Goal: Task Accomplishment & Management: Complete application form

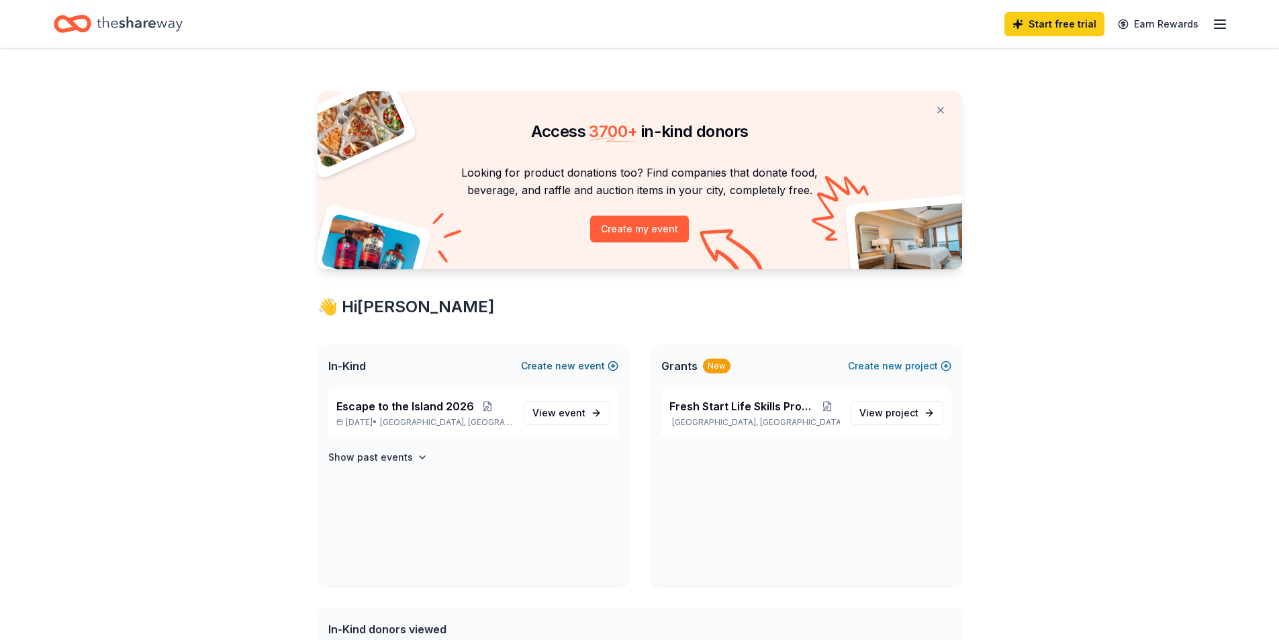
click at [551, 366] on button "Create new event" at bounding box center [569, 366] width 97 height 16
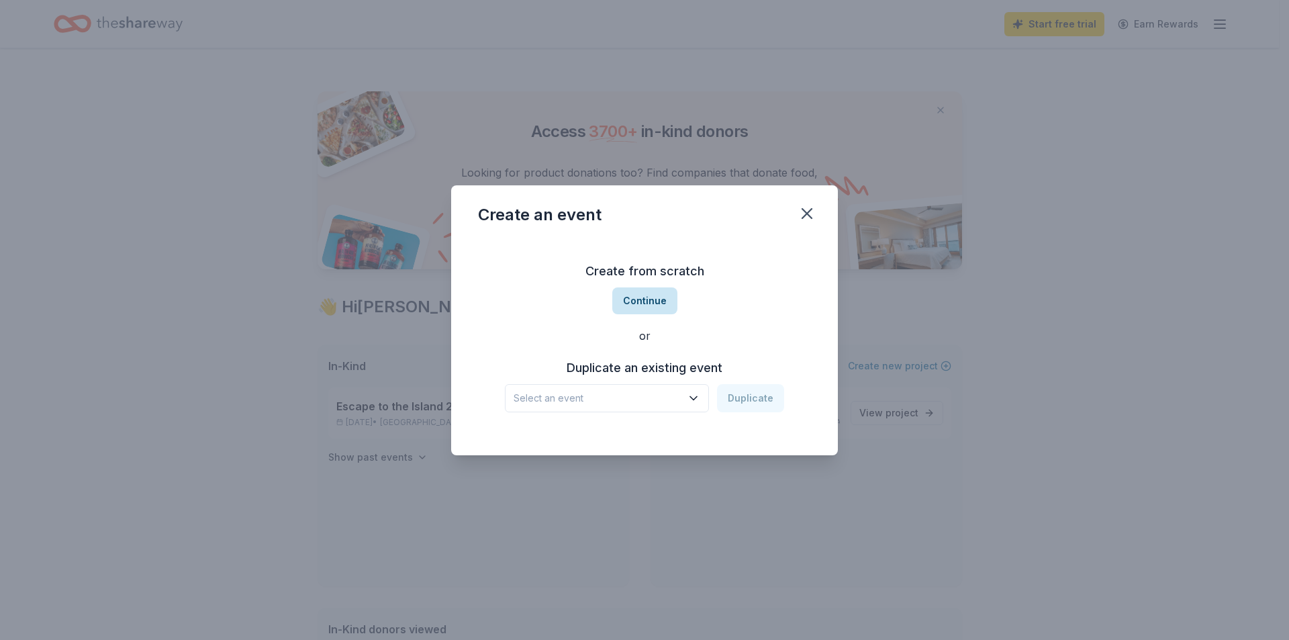
click at [635, 297] on button "Continue" at bounding box center [644, 300] width 65 height 27
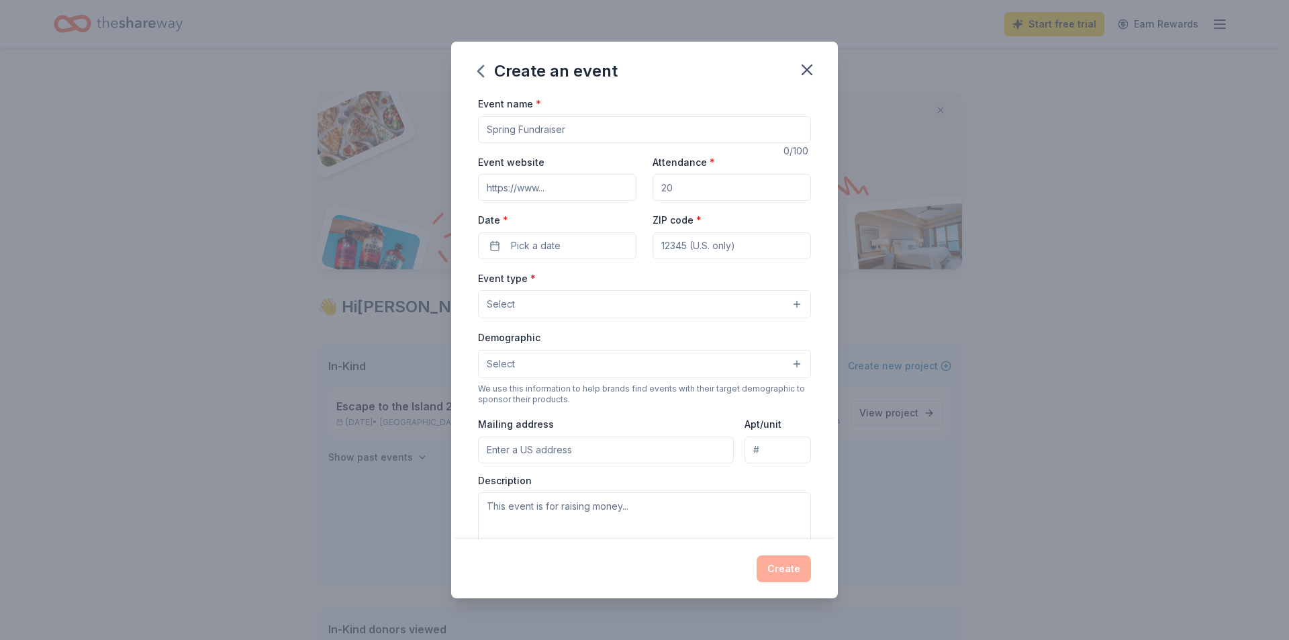
click at [579, 127] on input "Event name *" at bounding box center [644, 129] width 333 height 27
type input "Dinner En Blanc"
click at [675, 183] on input "Attendance *" at bounding box center [731, 187] width 158 height 27
type input "200"
click at [593, 243] on button "Pick a date" at bounding box center [557, 245] width 158 height 27
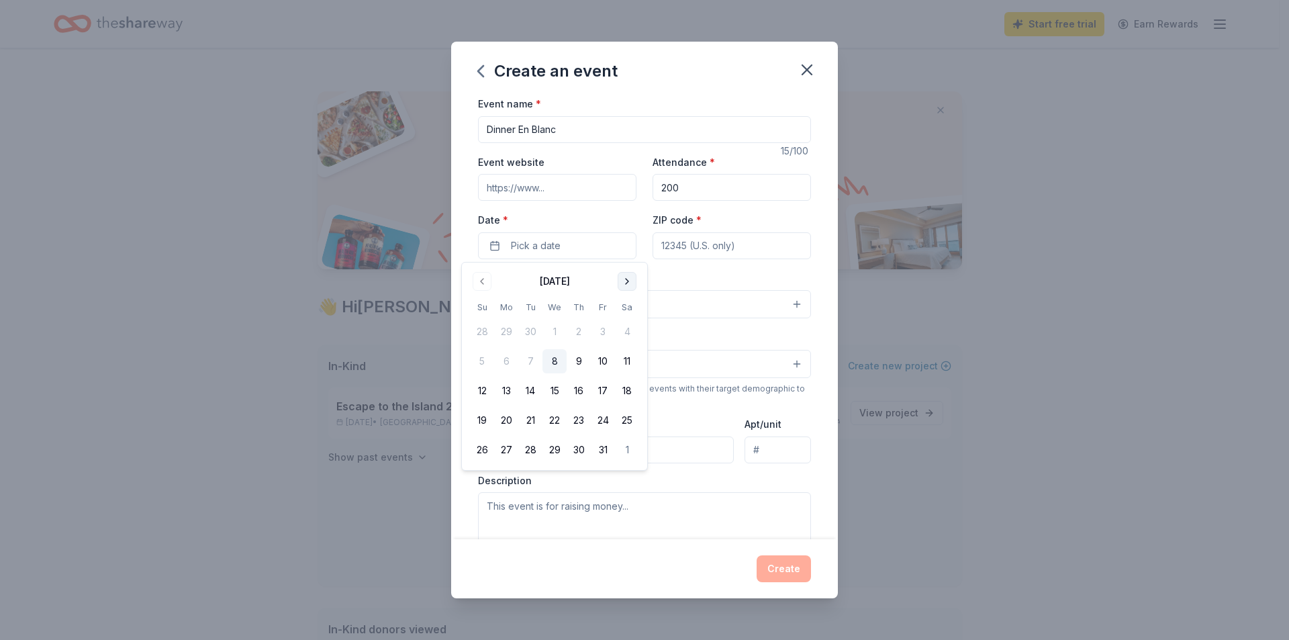
click at [626, 277] on button "Go to next month" at bounding box center [627, 281] width 19 height 19
click at [607, 334] on button "6" at bounding box center [603, 332] width 24 height 24
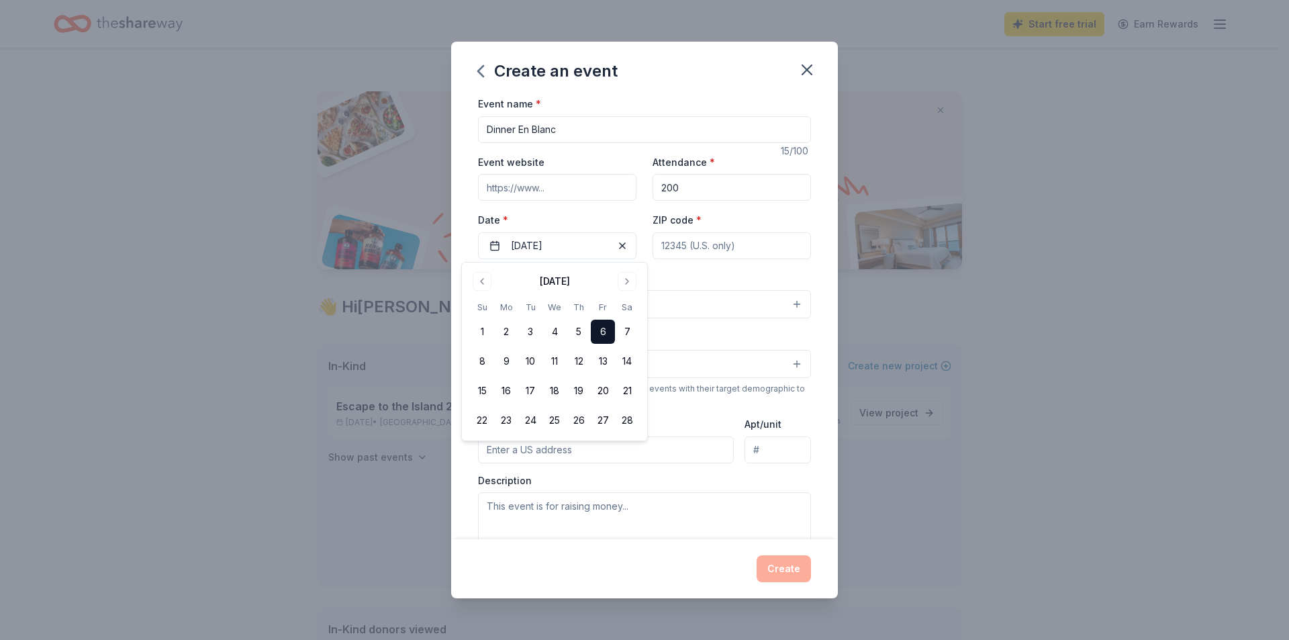
click at [699, 241] on input "ZIP code *" at bounding box center [731, 245] width 158 height 27
type input "32548"
type input "8 Bobolink St. N.E."
click at [544, 304] on button "Select" at bounding box center [644, 304] width 333 height 28
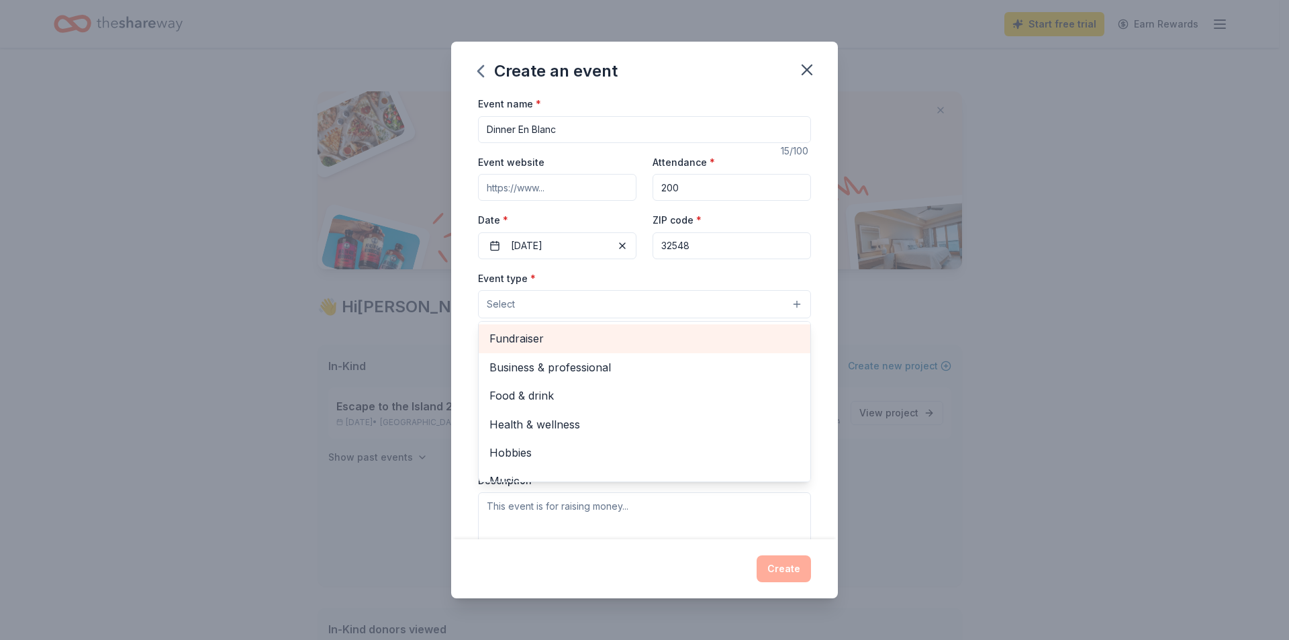
click at [582, 332] on span "Fundraiser" at bounding box center [644, 338] width 310 height 17
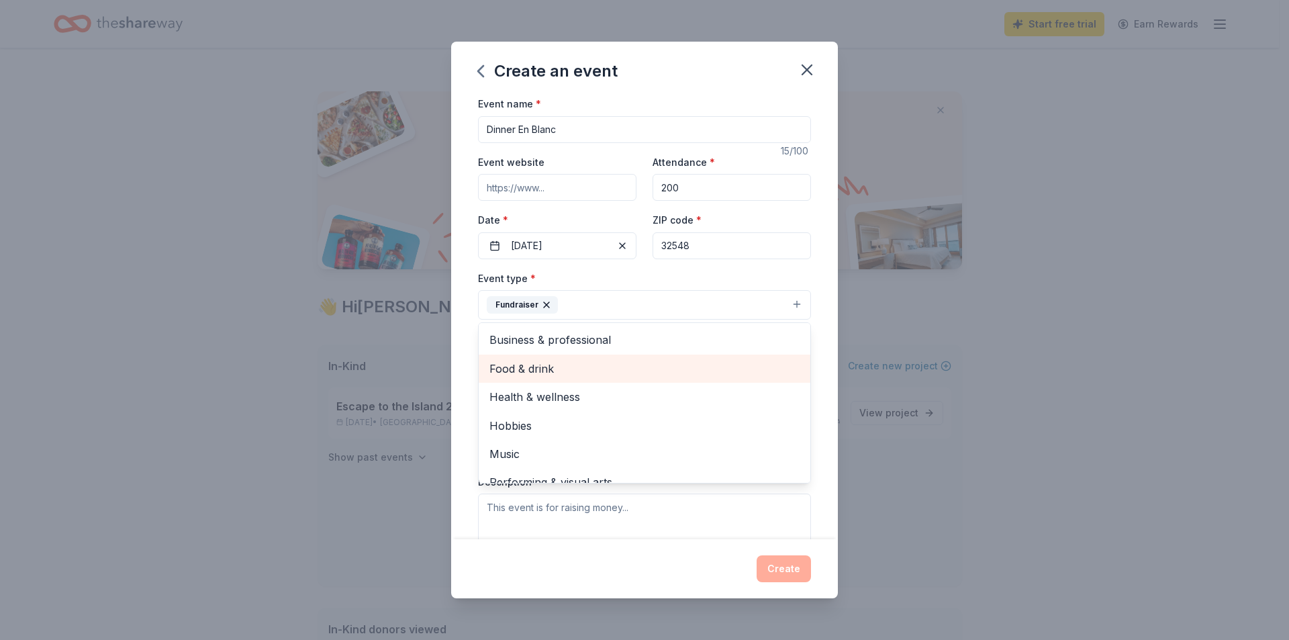
scroll to position [16, 0]
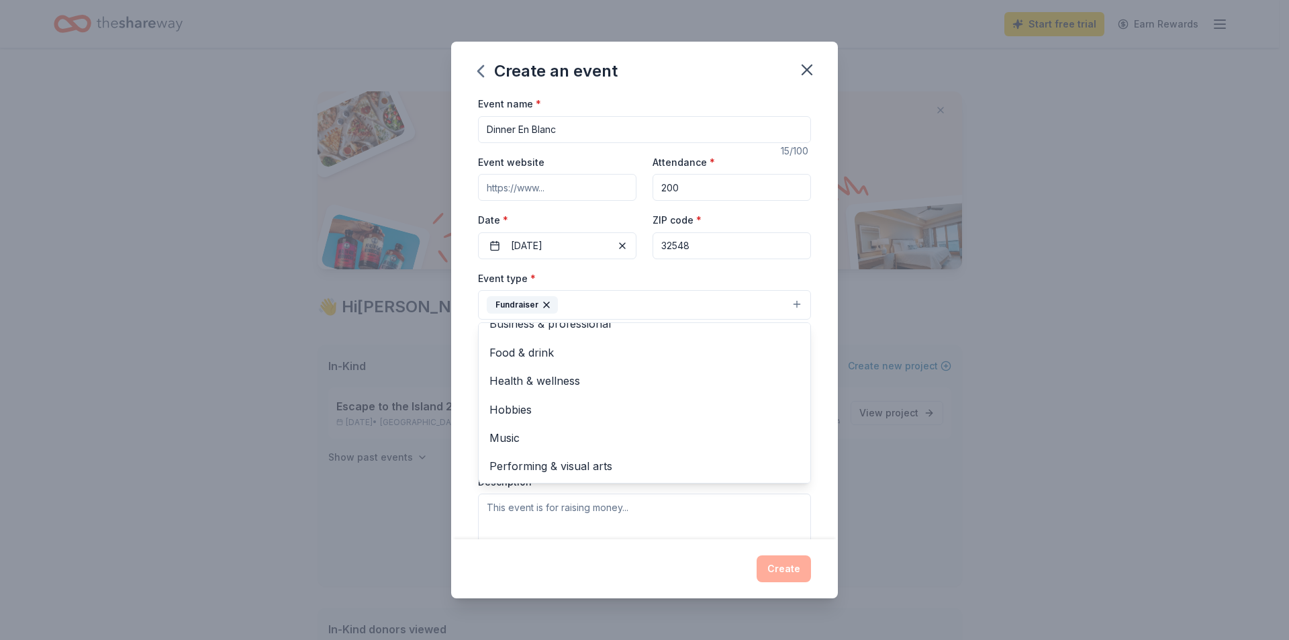
click at [1013, 516] on div "Create an event Event name * Dinner En Blanc 15 /100 Event website Attendance *…" at bounding box center [644, 320] width 1289 height 640
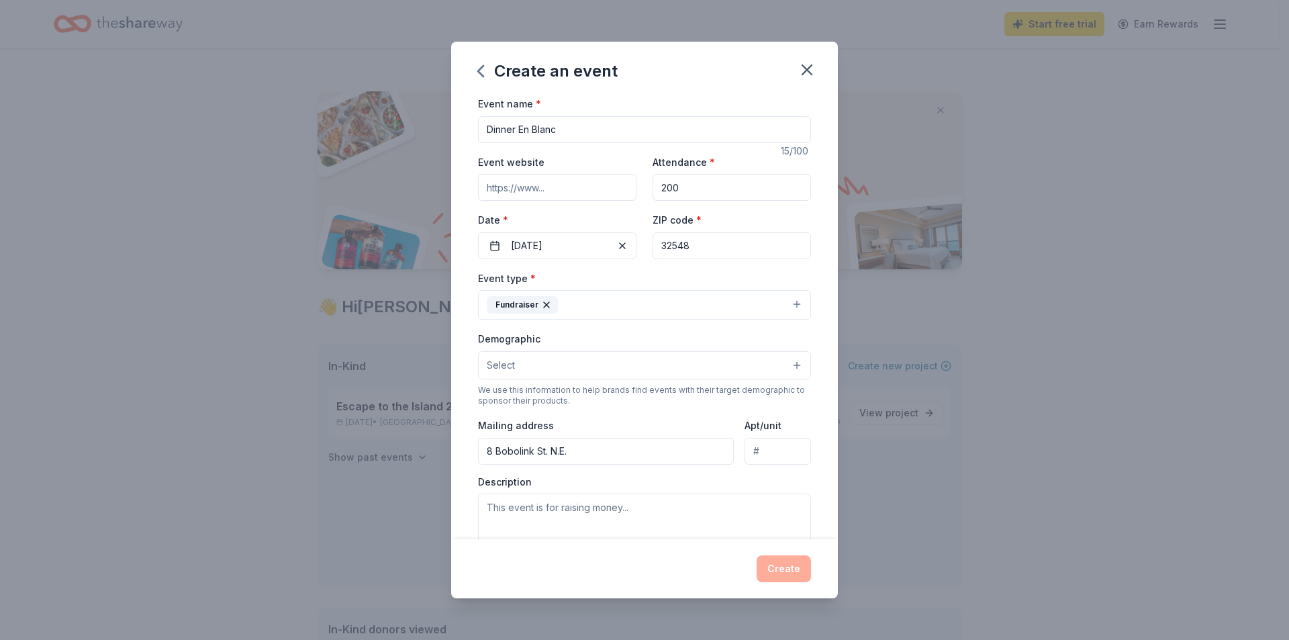
click at [628, 366] on button "Select" at bounding box center [644, 365] width 333 height 28
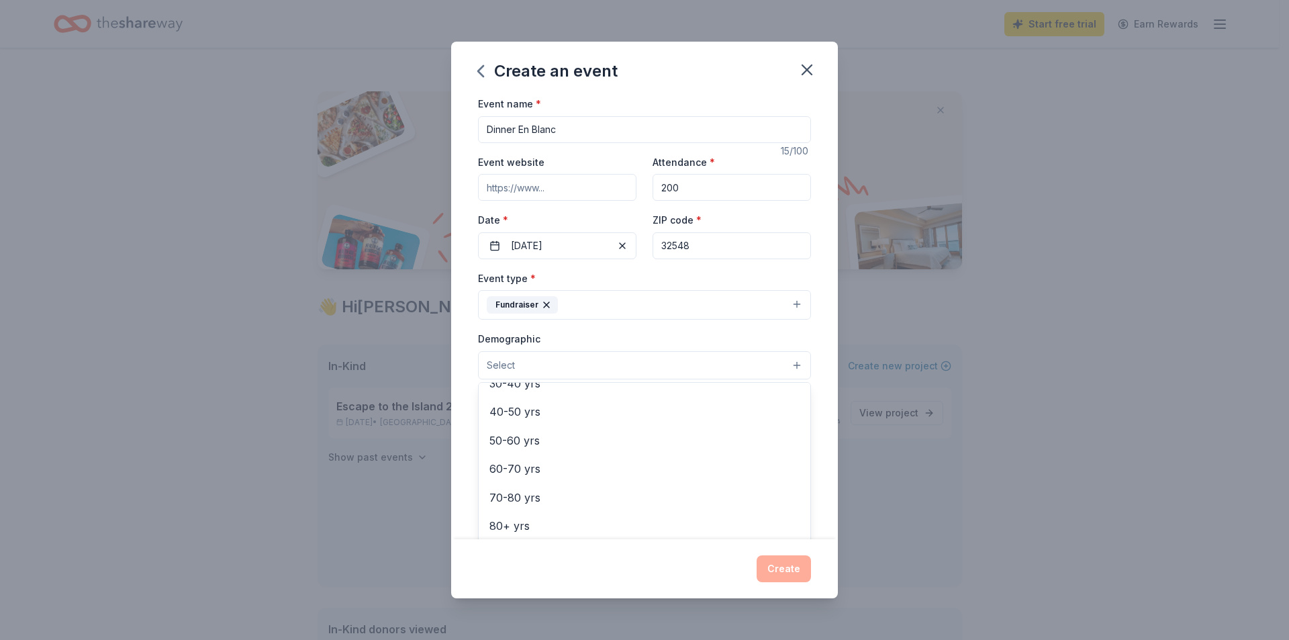
scroll to position [0, 0]
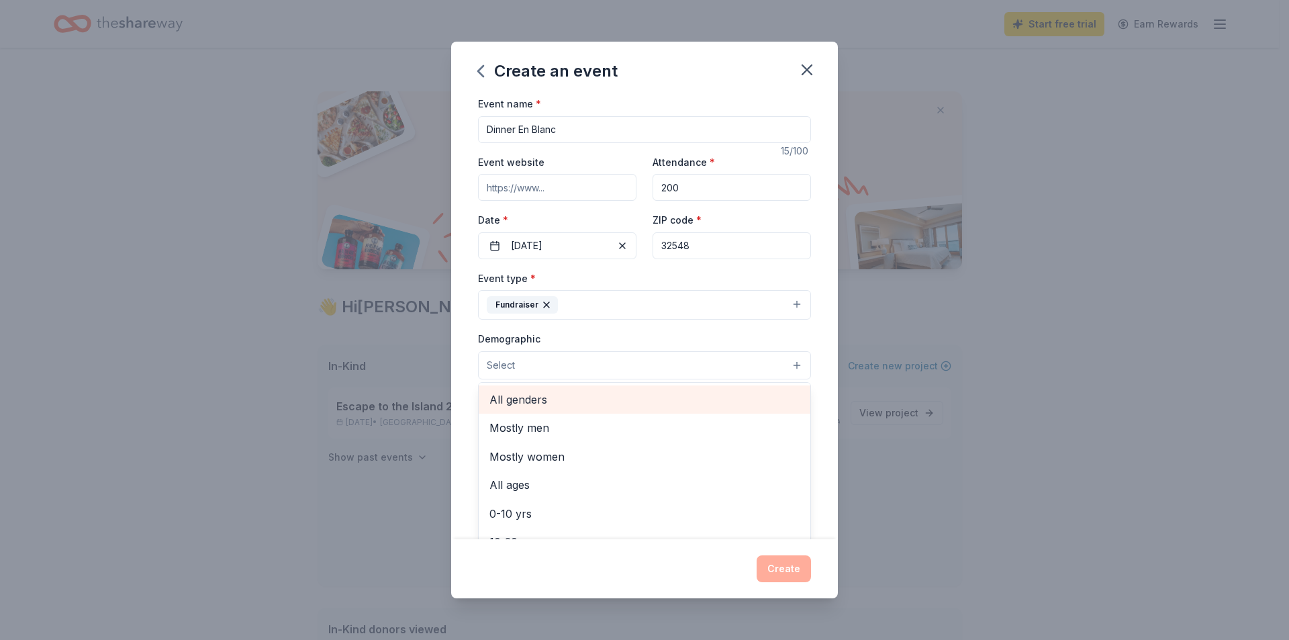
click at [551, 397] on span "All genders" at bounding box center [644, 399] width 310 height 17
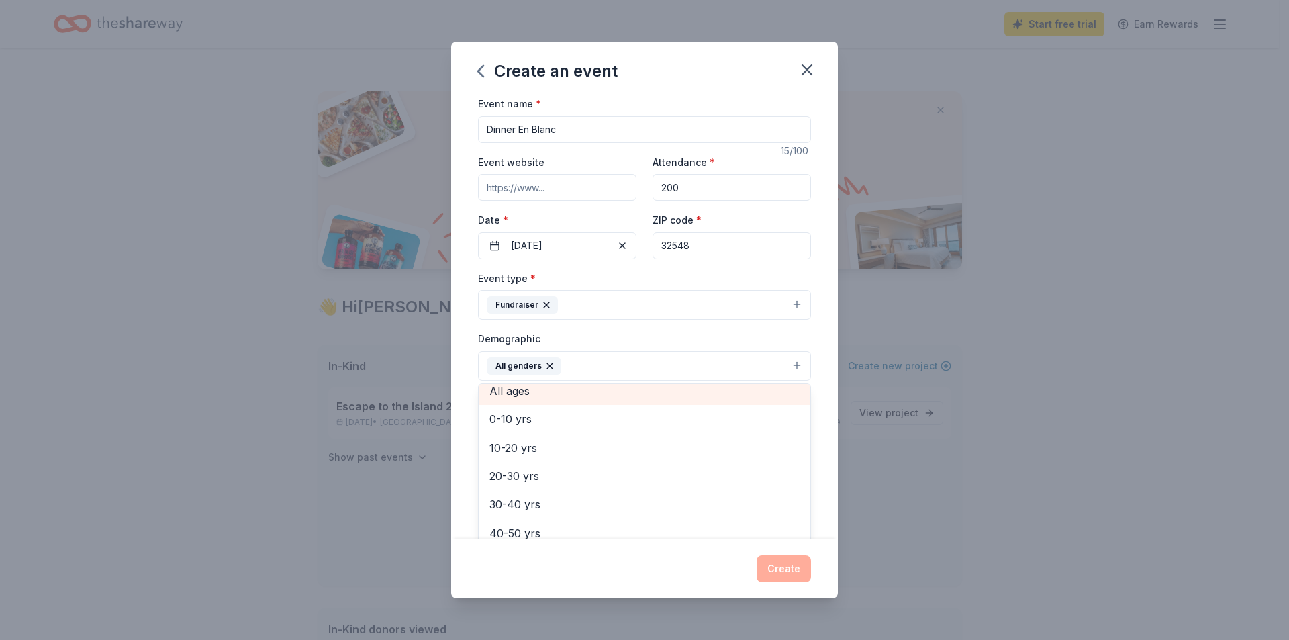
scroll to position [134, 0]
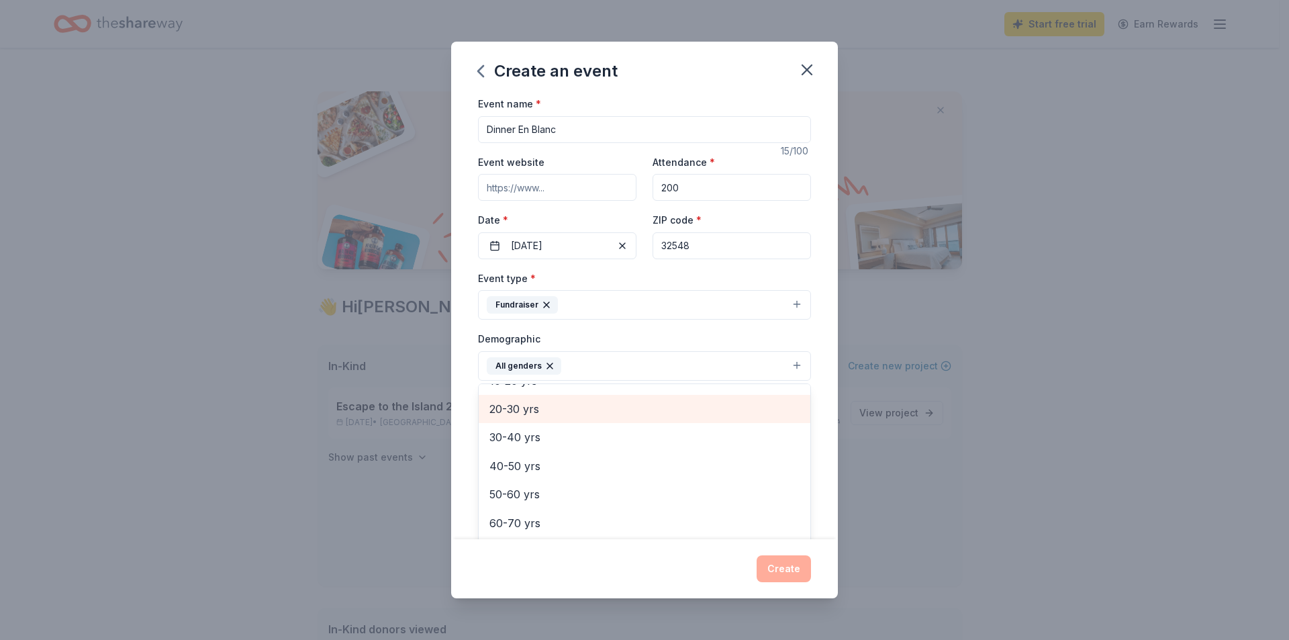
click at [528, 412] on span "20-30 yrs" at bounding box center [644, 408] width 310 height 17
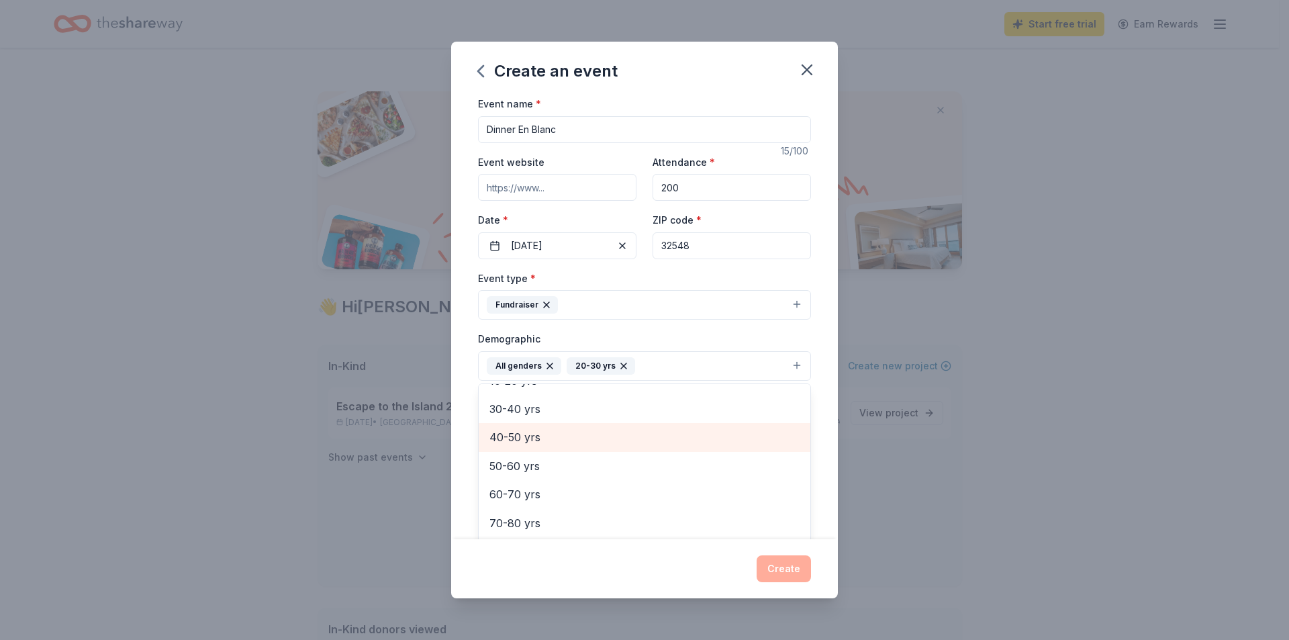
click at [525, 438] on span "40-50 yrs" at bounding box center [644, 436] width 310 height 17
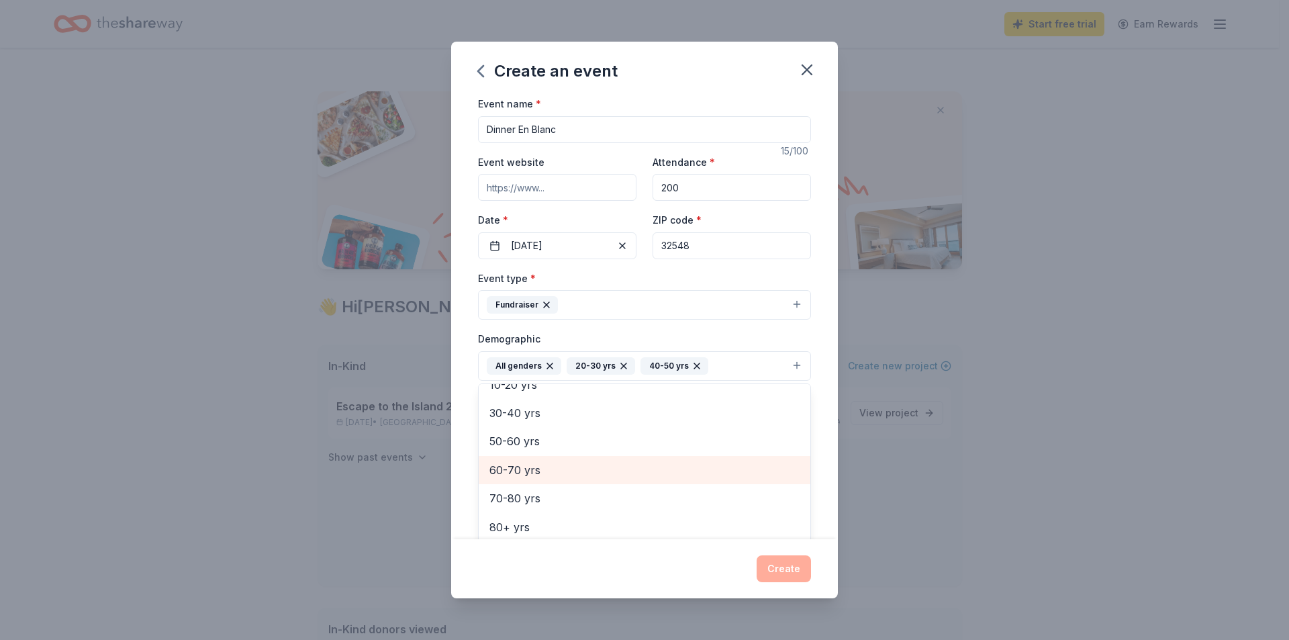
click at [523, 462] on span "60-70 yrs" at bounding box center [644, 469] width 310 height 17
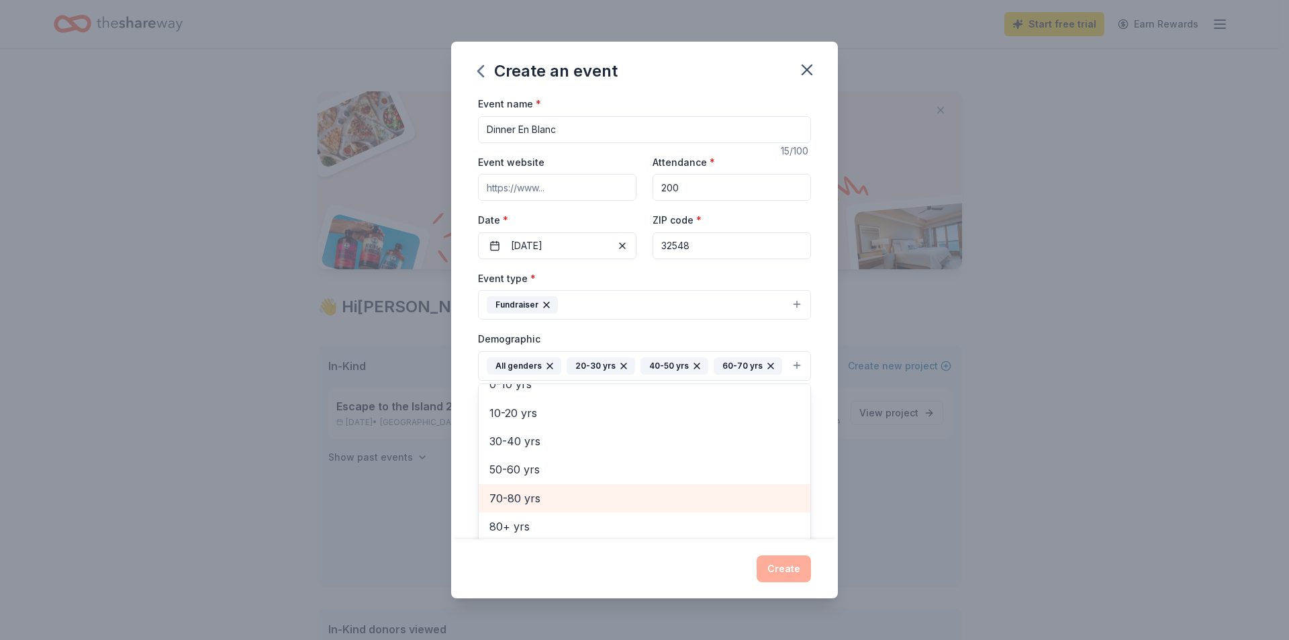
click at [517, 495] on span "70-80 yrs" at bounding box center [644, 497] width 310 height 17
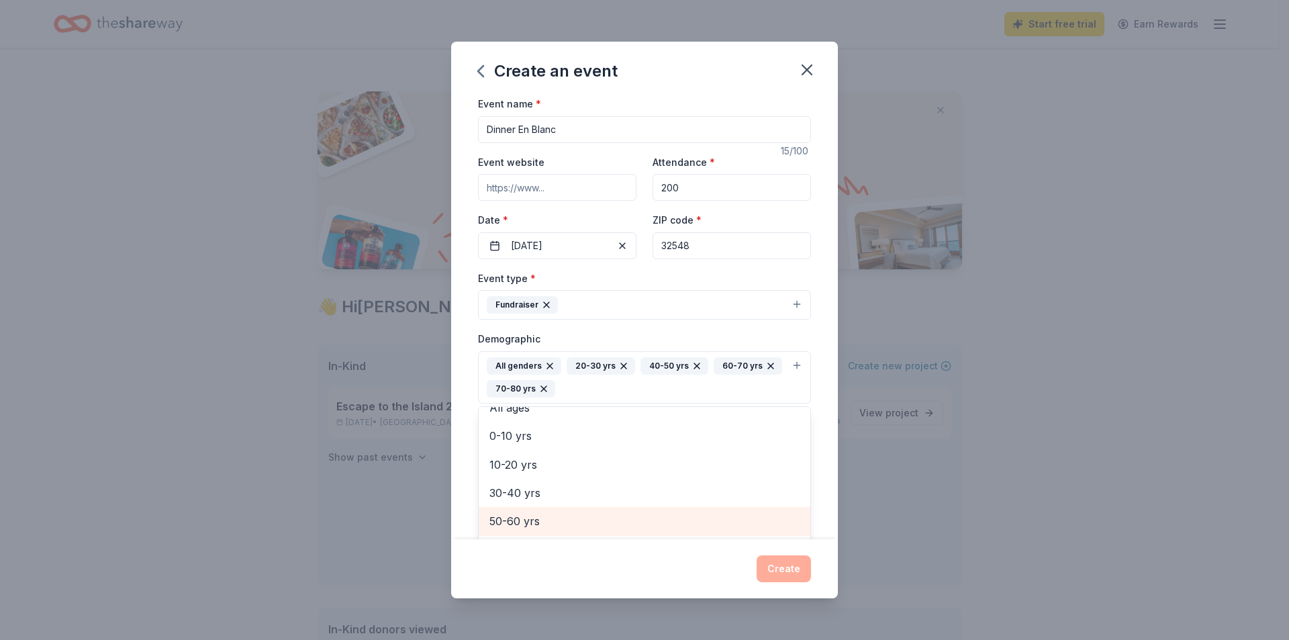
drag, startPoint x: 509, startPoint y: 513, endPoint x: 552, endPoint y: 505, distance: 44.5
click at [509, 514] on span "50-60 yrs" at bounding box center [644, 520] width 310 height 17
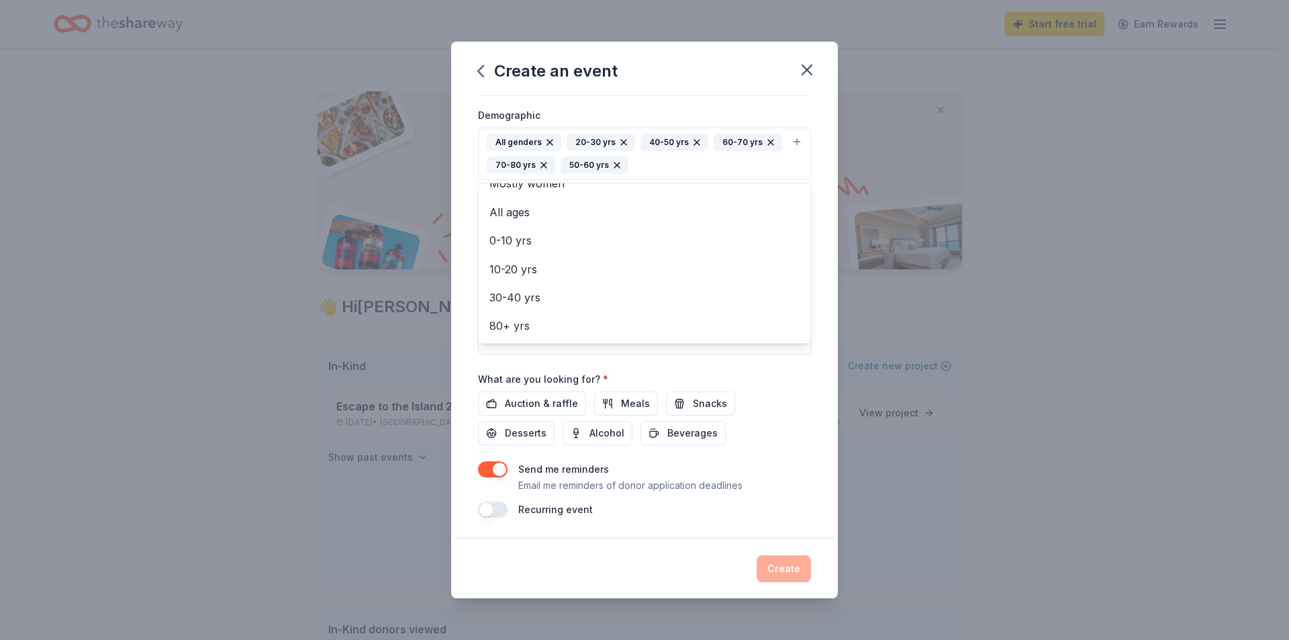
click at [531, 399] on div "Event name * Dinner En Blanc 15 /100 Event website Attendance * 200 Date * [DAT…" at bounding box center [644, 195] width 333 height 646
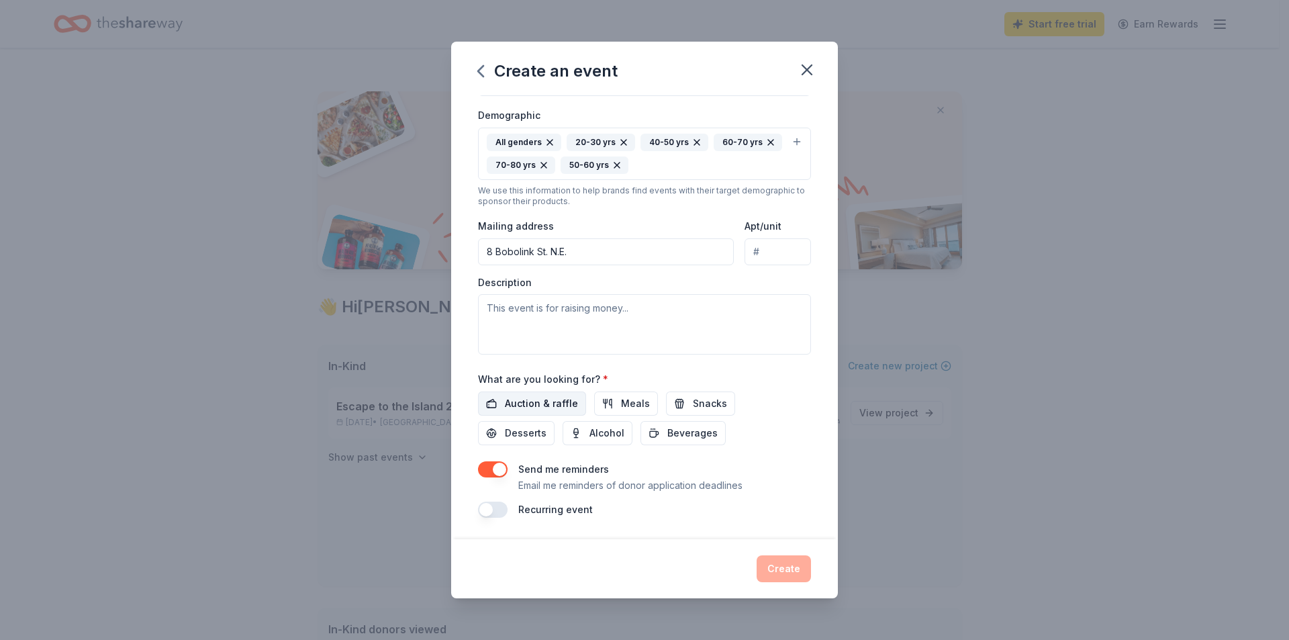
click at [554, 400] on span "Auction & raffle" at bounding box center [541, 403] width 73 height 16
click at [602, 399] on button "Meals" at bounding box center [626, 403] width 64 height 24
drag, startPoint x: 687, startPoint y: 408, endPoint x: 537, endPoint y: 415, distance: 149.9
click at [686, 408] on button "Snacks" at bounding box center [700, 403] width 69 height 24
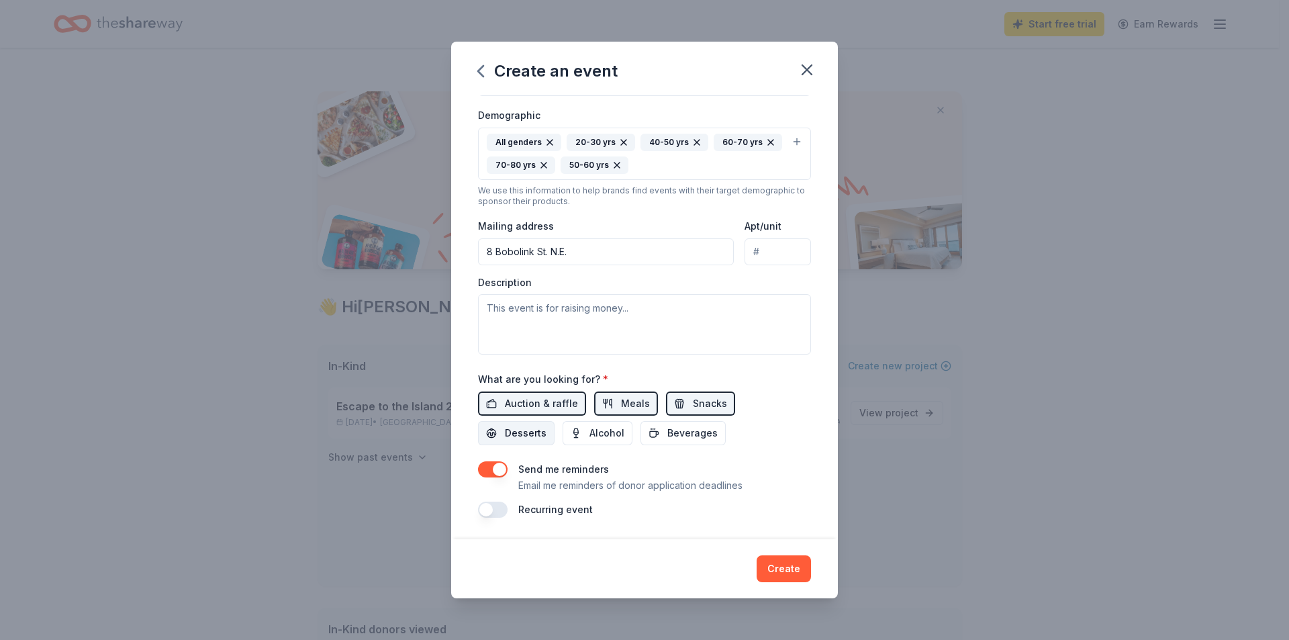
click at [518, 428] on span "Desserts" at bounding box center [526, 433] width 42 height 16
click at [607, 434] on span "Alcohol" at bounding box center [606, 433] width 35 height 16
click at [676, 433] on span "Beverages" at bounding box center [692, 433] width 50 height 16
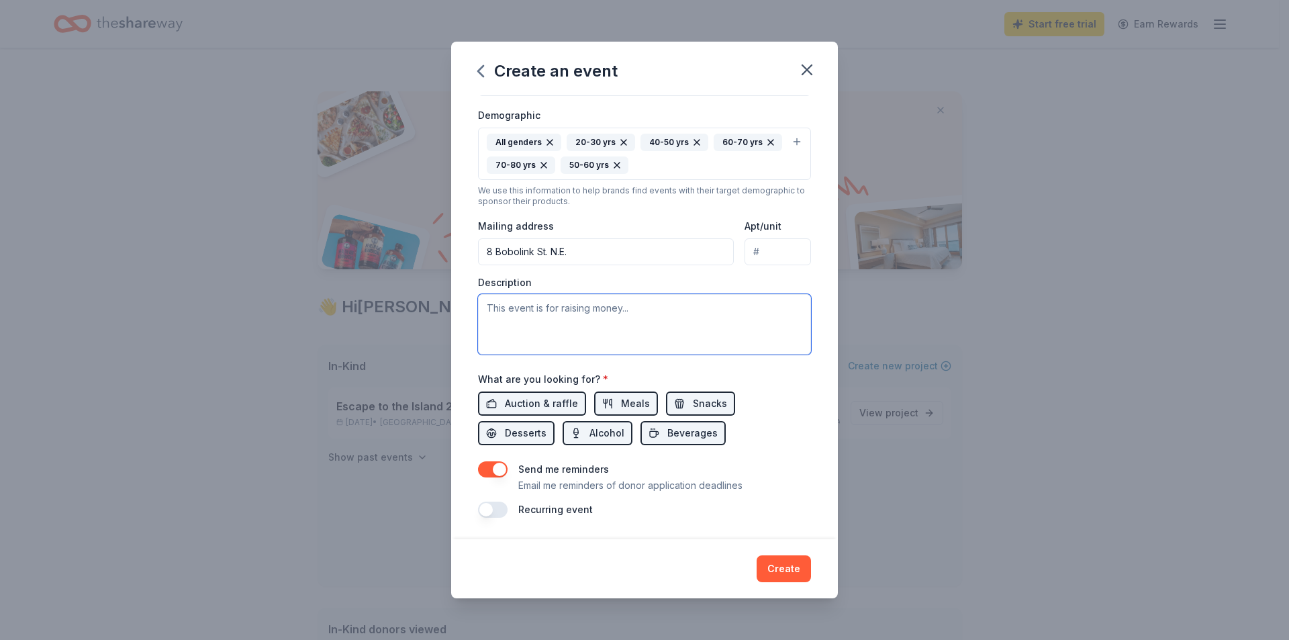
click at [558, 315] on textarea at bounding box center [644, 324] width 333 height 60
paste textarea "At Fresh Start, our primary focus is to help families achieve long-term self-su…"
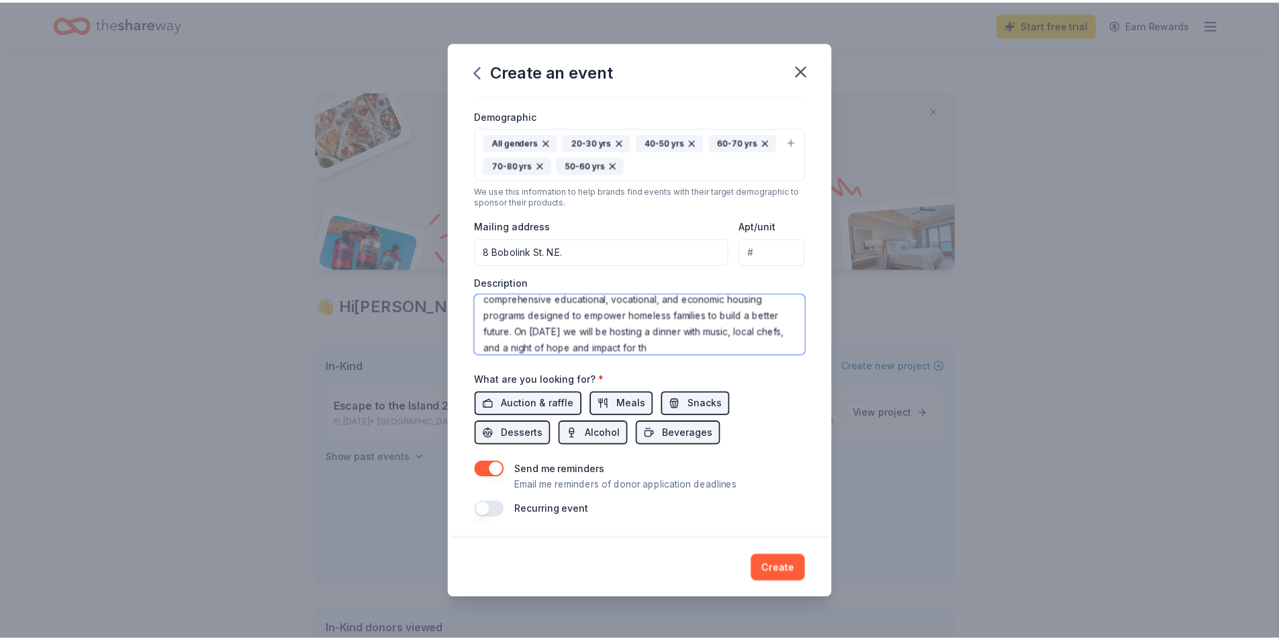
scroll to position [73, 0]
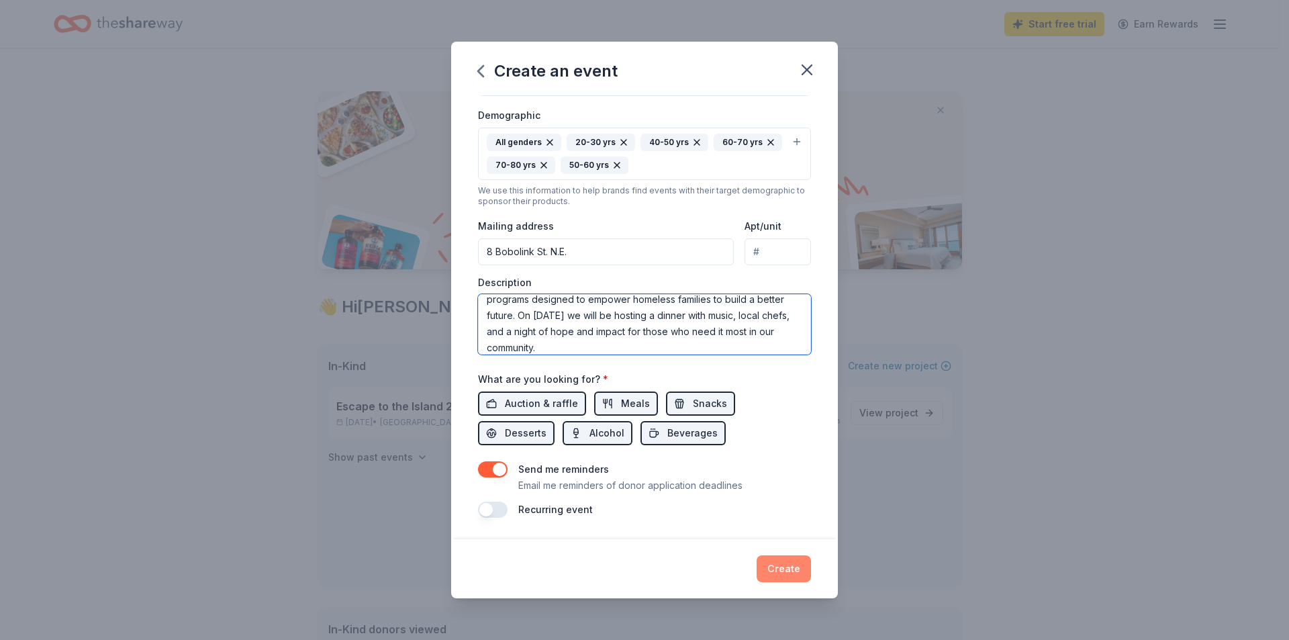
type textarea "At Fresh Start, our primary focus is to help families achieve long-term self-su…"
click at [791, 567] on button "Create" at bounding box center [783, 568] width 54 height 27
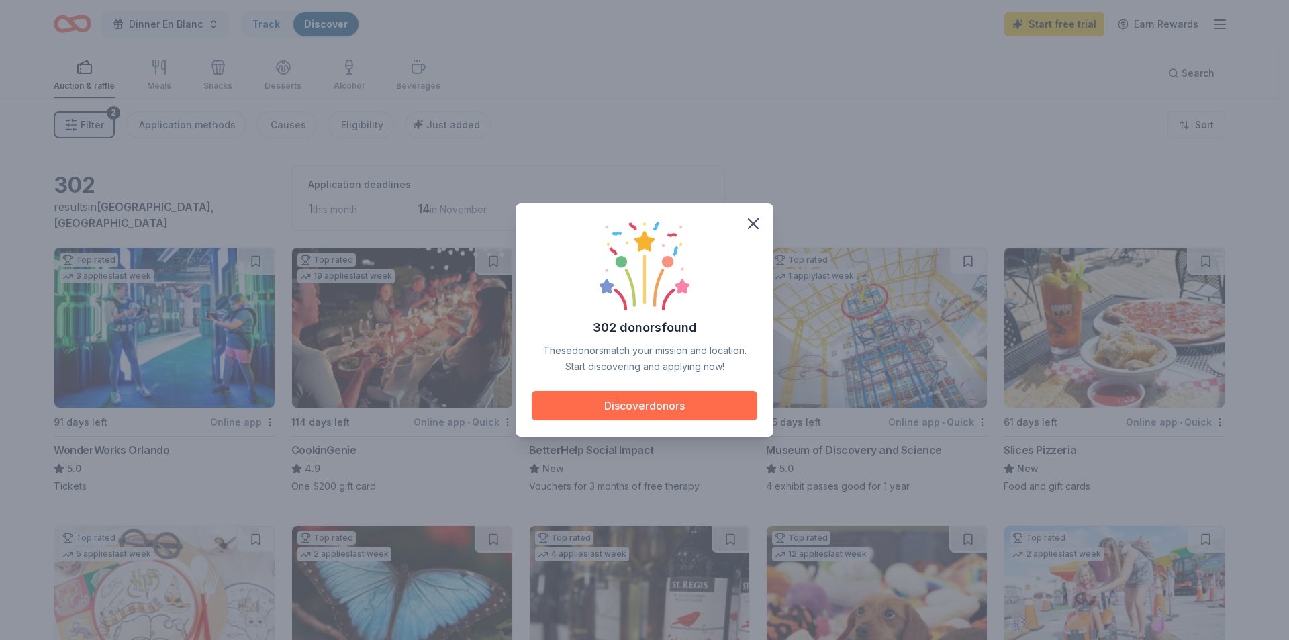
click at [642, 407] on button "Discover donors" at bounding box center [645, 406] width 226 height 30
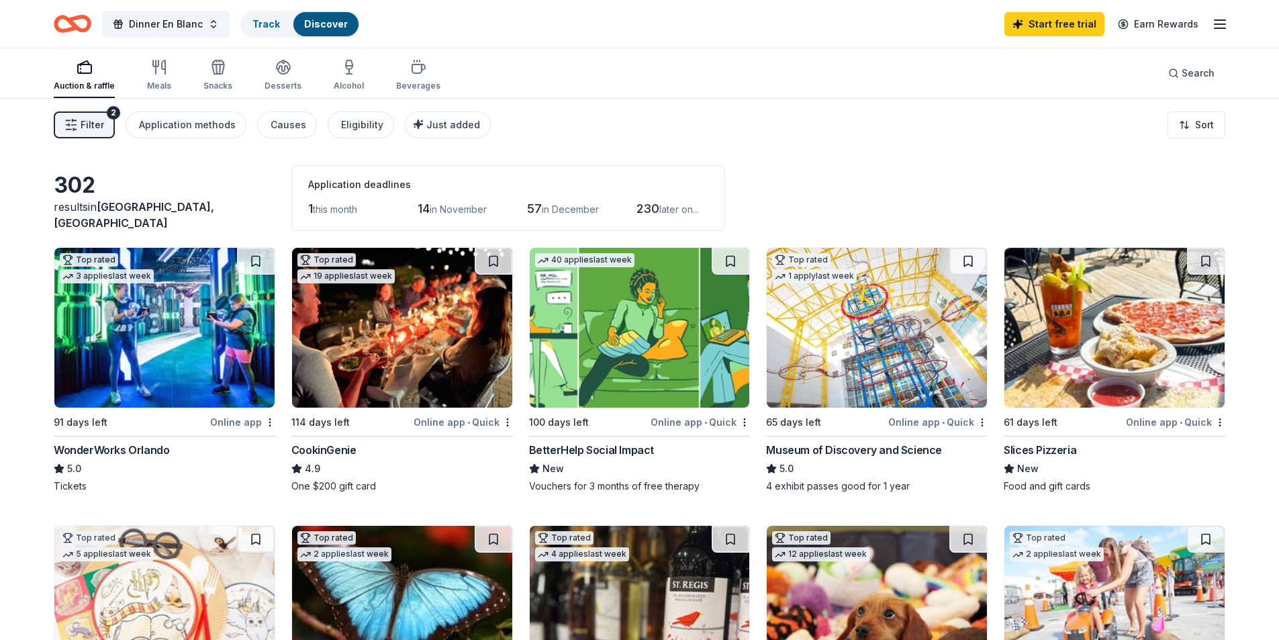
click at [415, 366] on img at bounding box center [402, 328] width 220 height 160
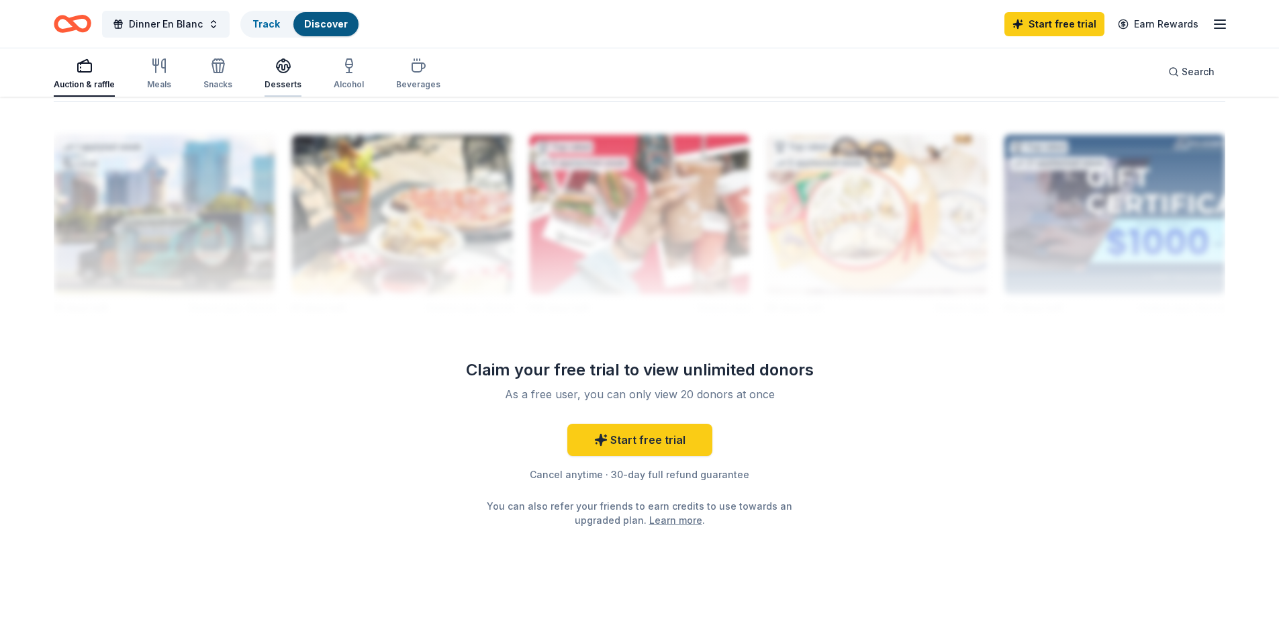
scroll to position [1029, 0]
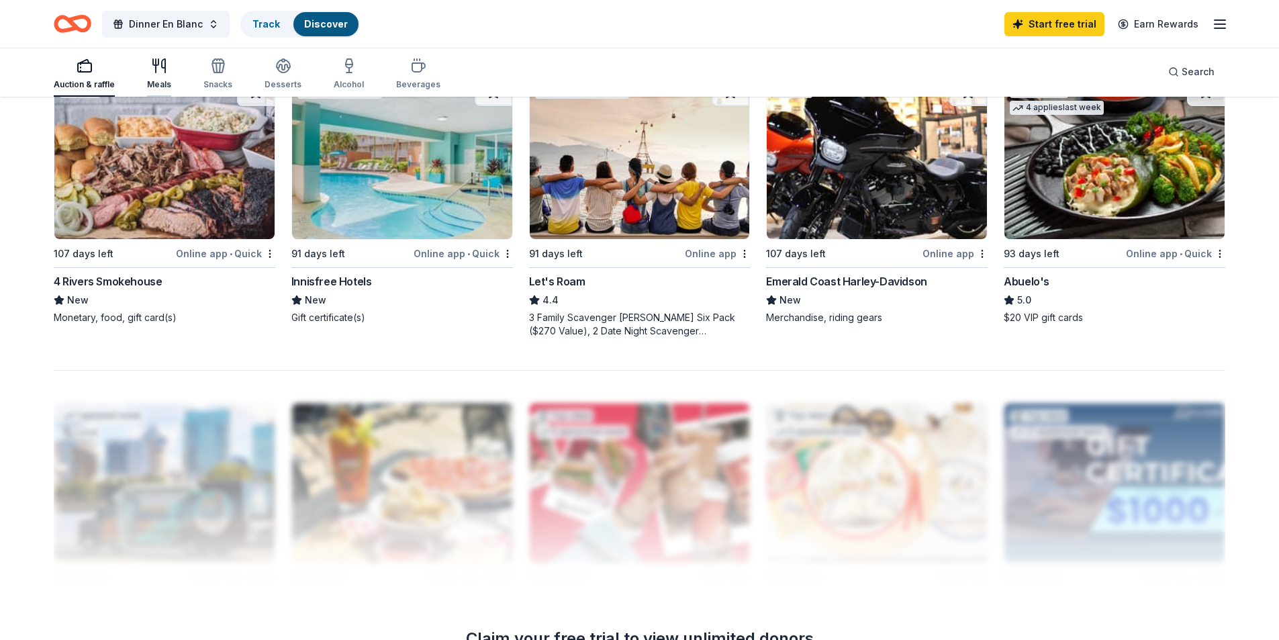
click at [157, 66] on icon "button" at bounding box center [159, 66] width 16 height 16
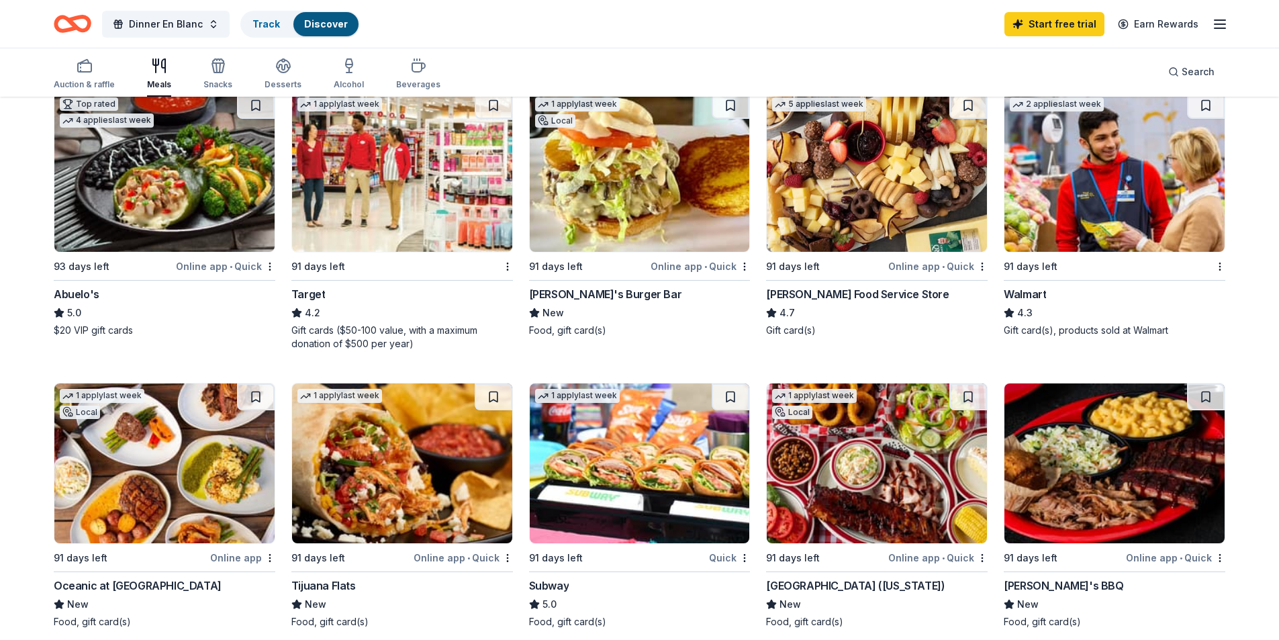
scroll to position [805, 0]
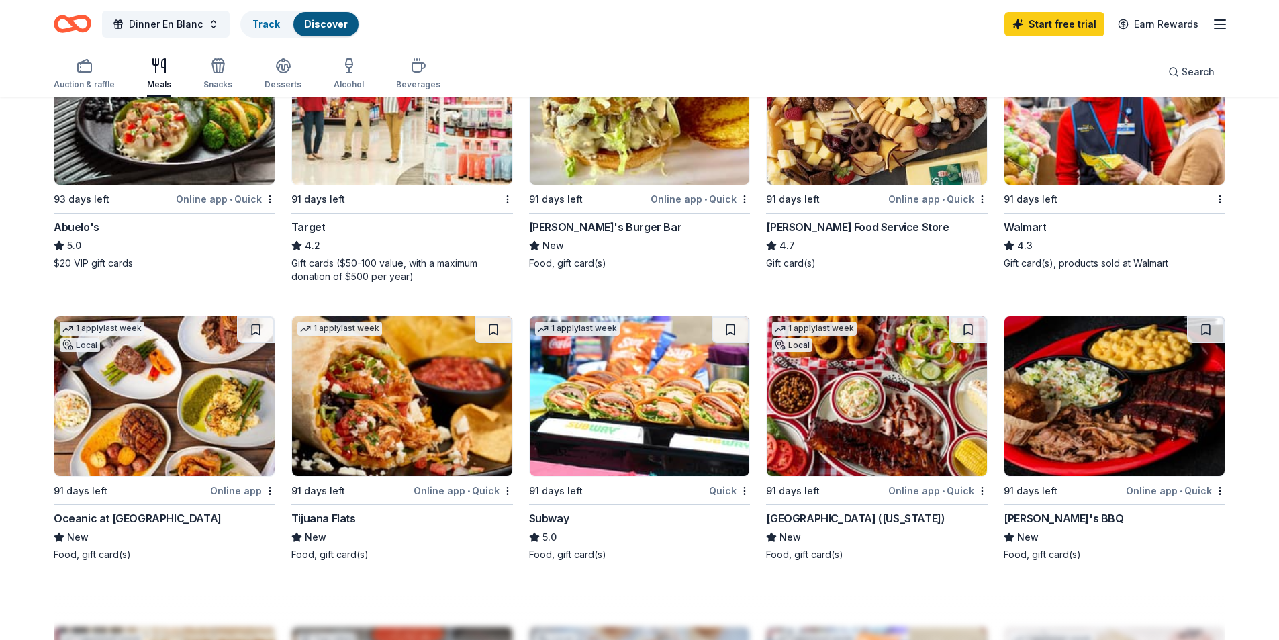
click at [637, 374] on img at bounding box center [640, 396] width 220 height 160
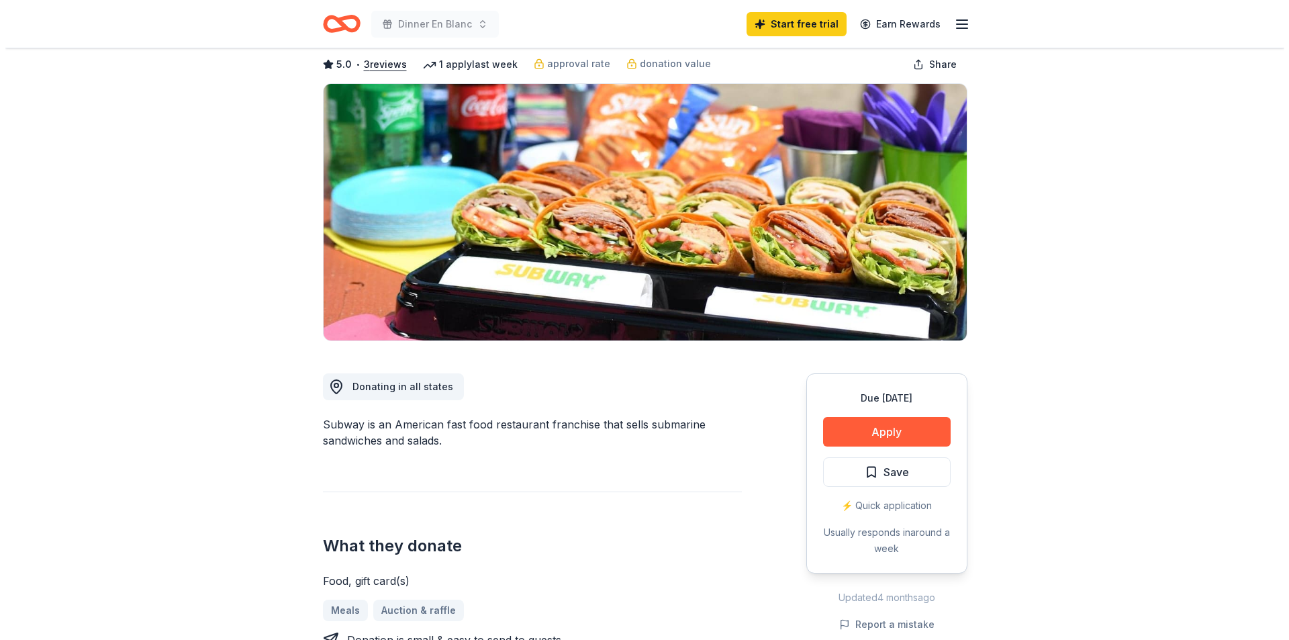
scroll to position [268, 0]
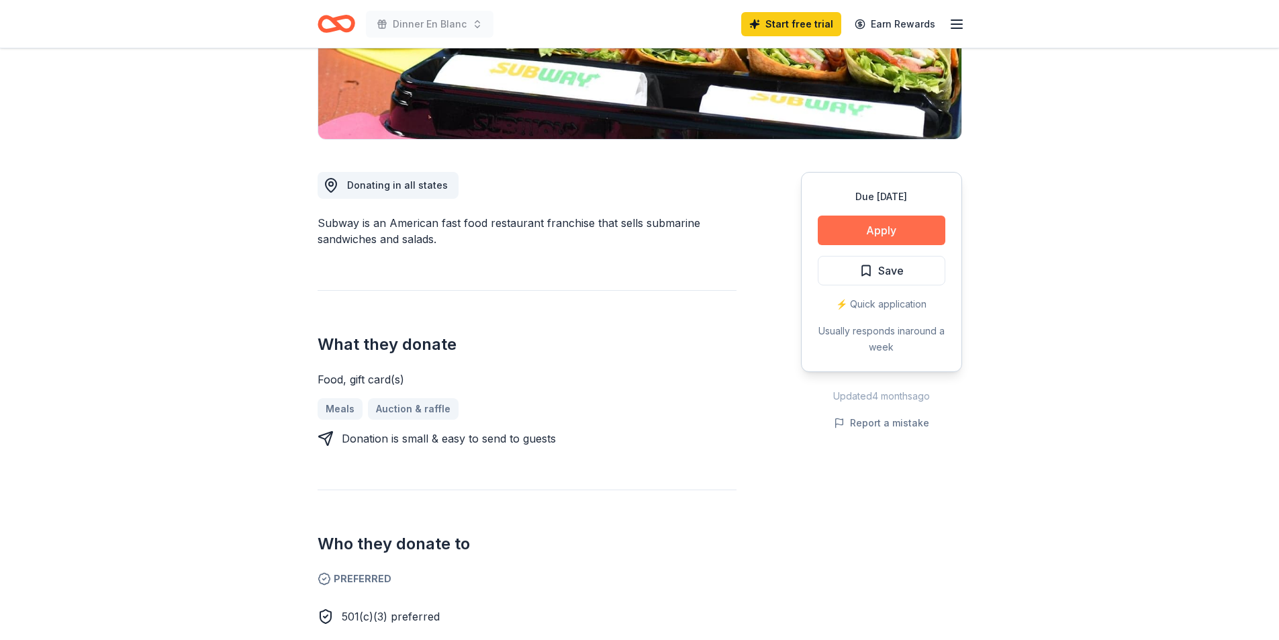
click at [916, 229] on button "Apply" at bounding box center [882, 230] width 128 height 30
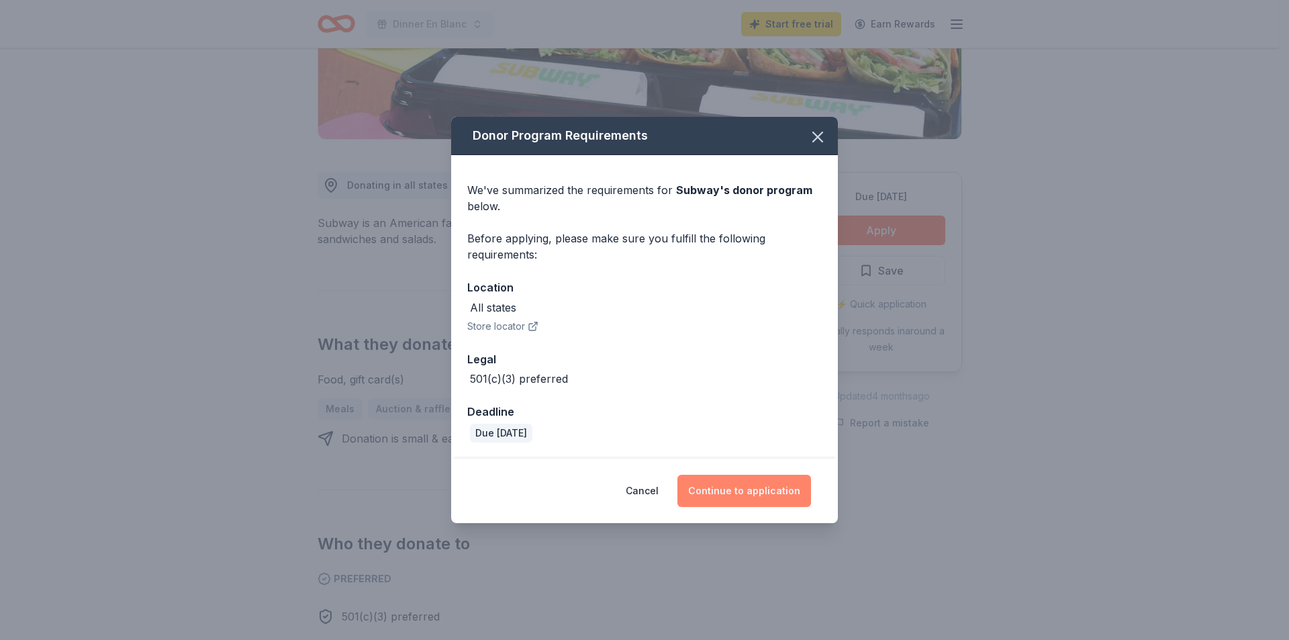
click at [728, 489] on button "Continue to application" at bounding box center [744, 491] width 134 height 32
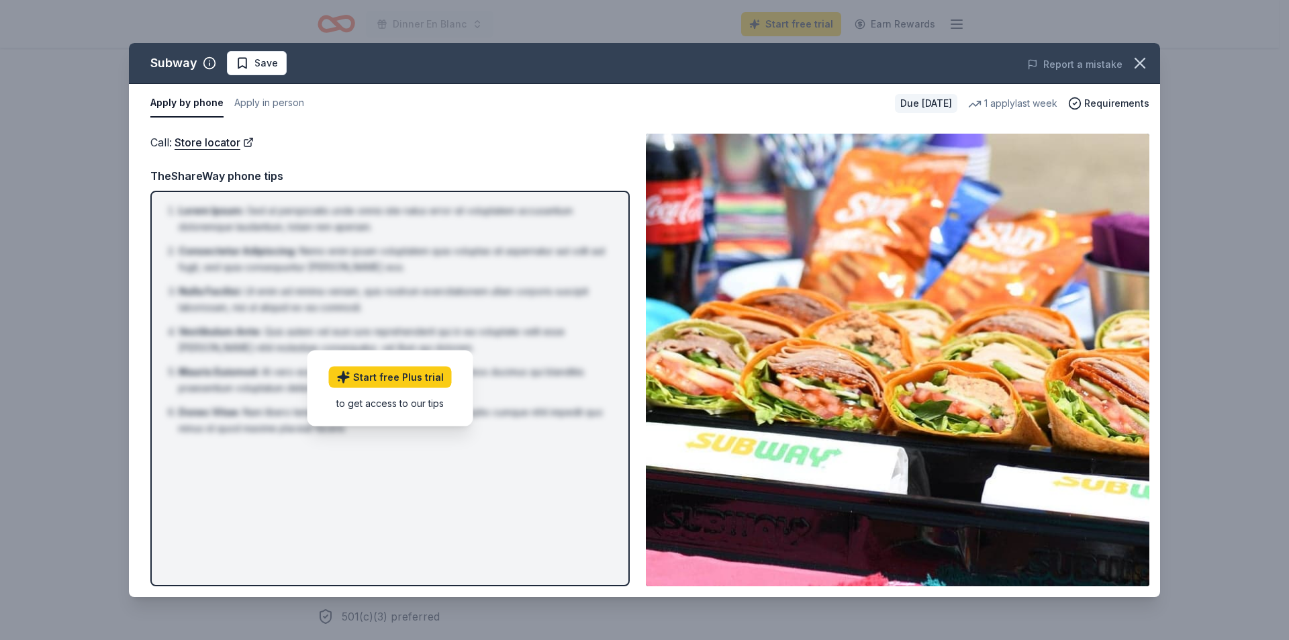
click at [404, 407] on div "Start free Plus trial to get access to our tips" at bounding box center [390, 388] width 166 height 76
